Goal: Navigation & Orientation: Find specific page/section

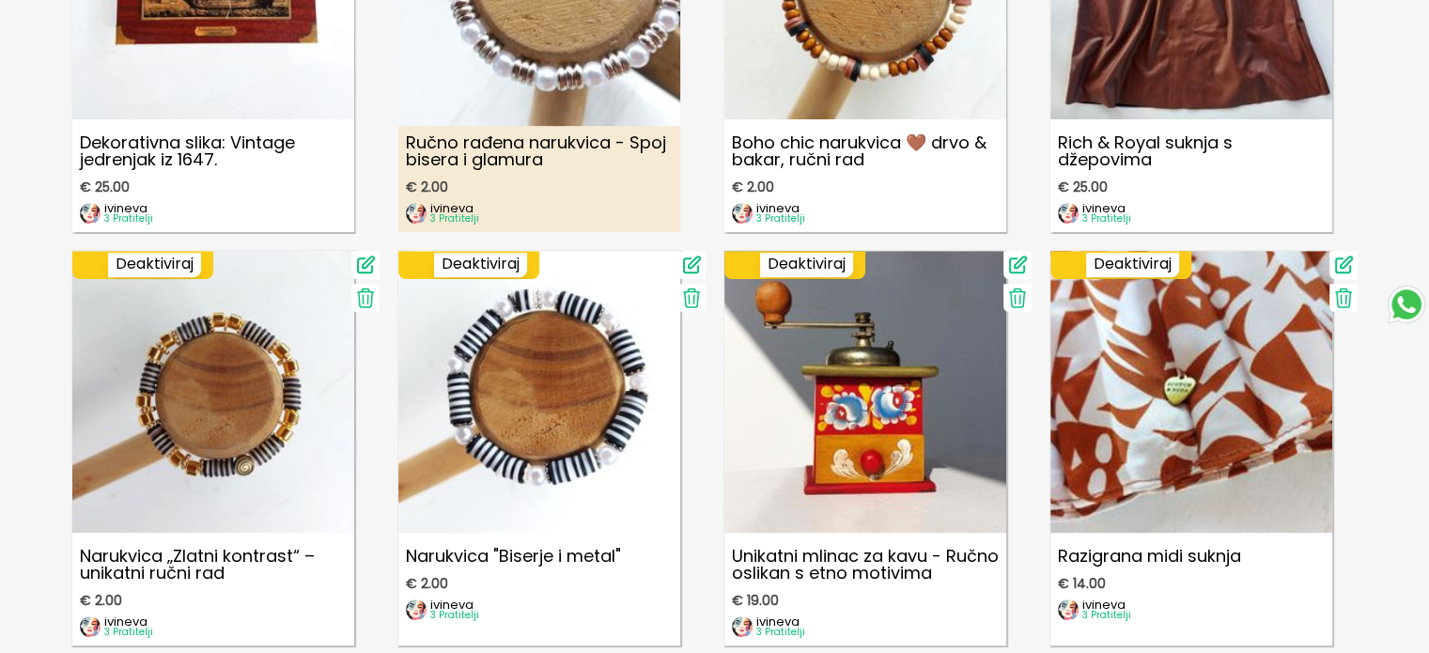
scroll to position [1126, 0]
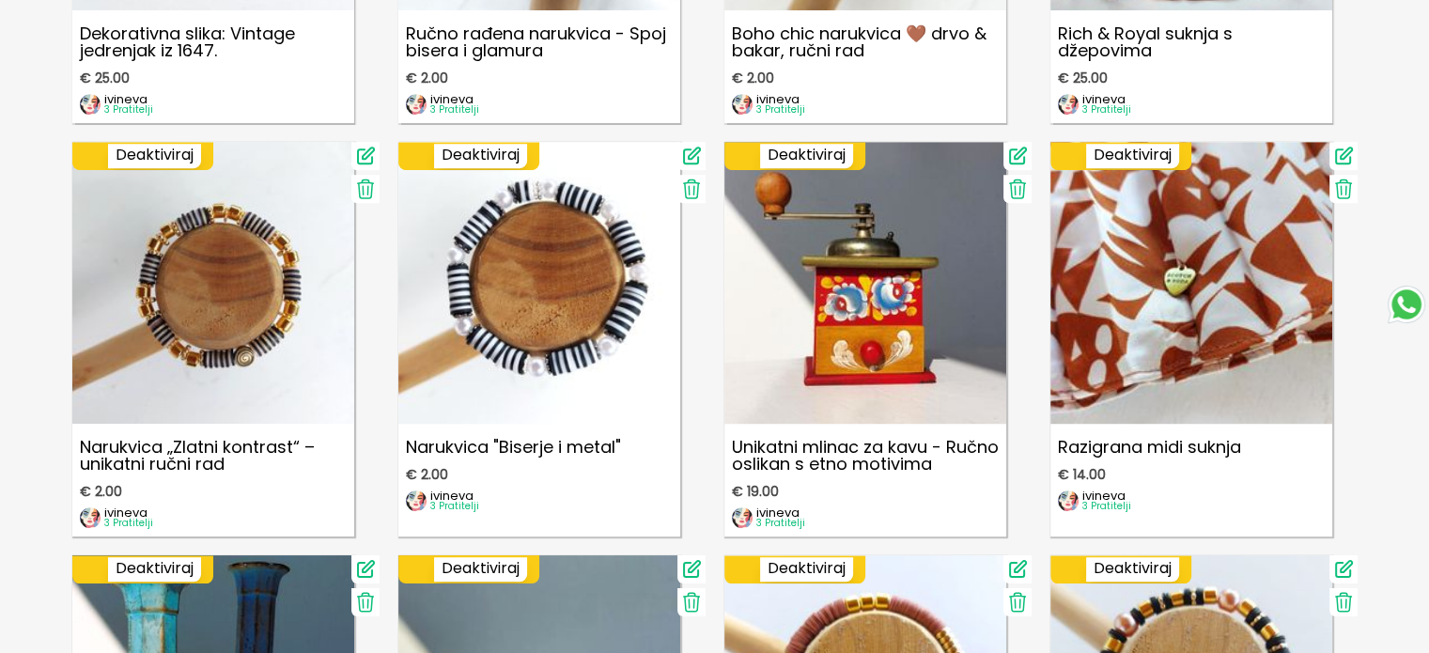
click at [1016, 188] on icon at bounding box center [1017, 189] width 23 height 23
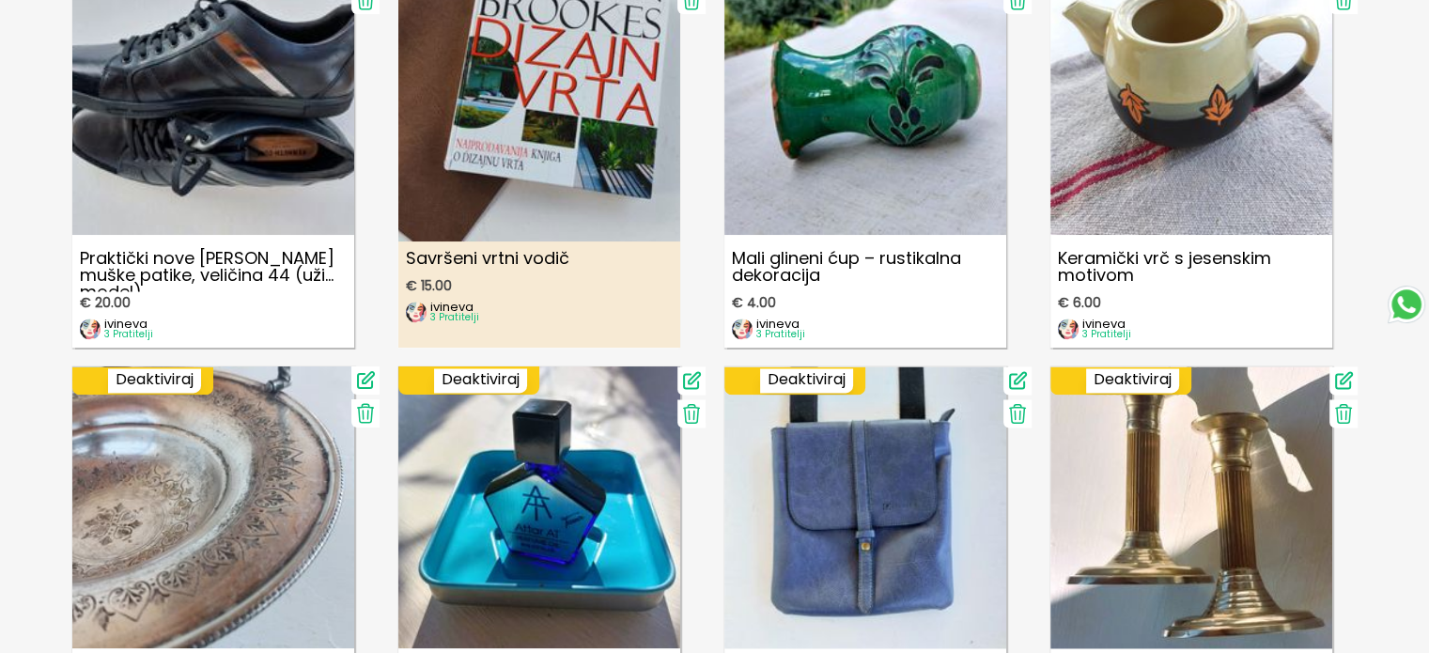
scroll to position [2723, 0]
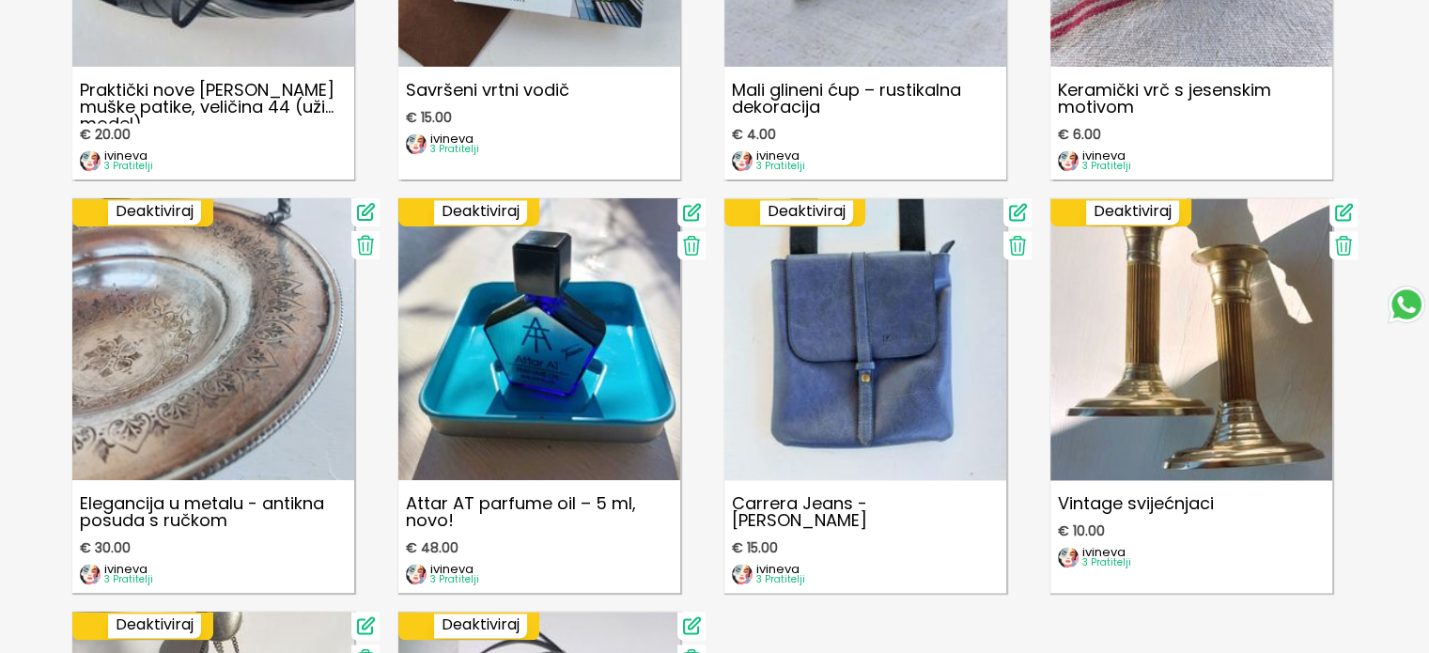
click at [368, 248] on icon at bounding box center [365, 245] width 23 height 23
